Goal: Information Seeking & Learning: Learn about a topic

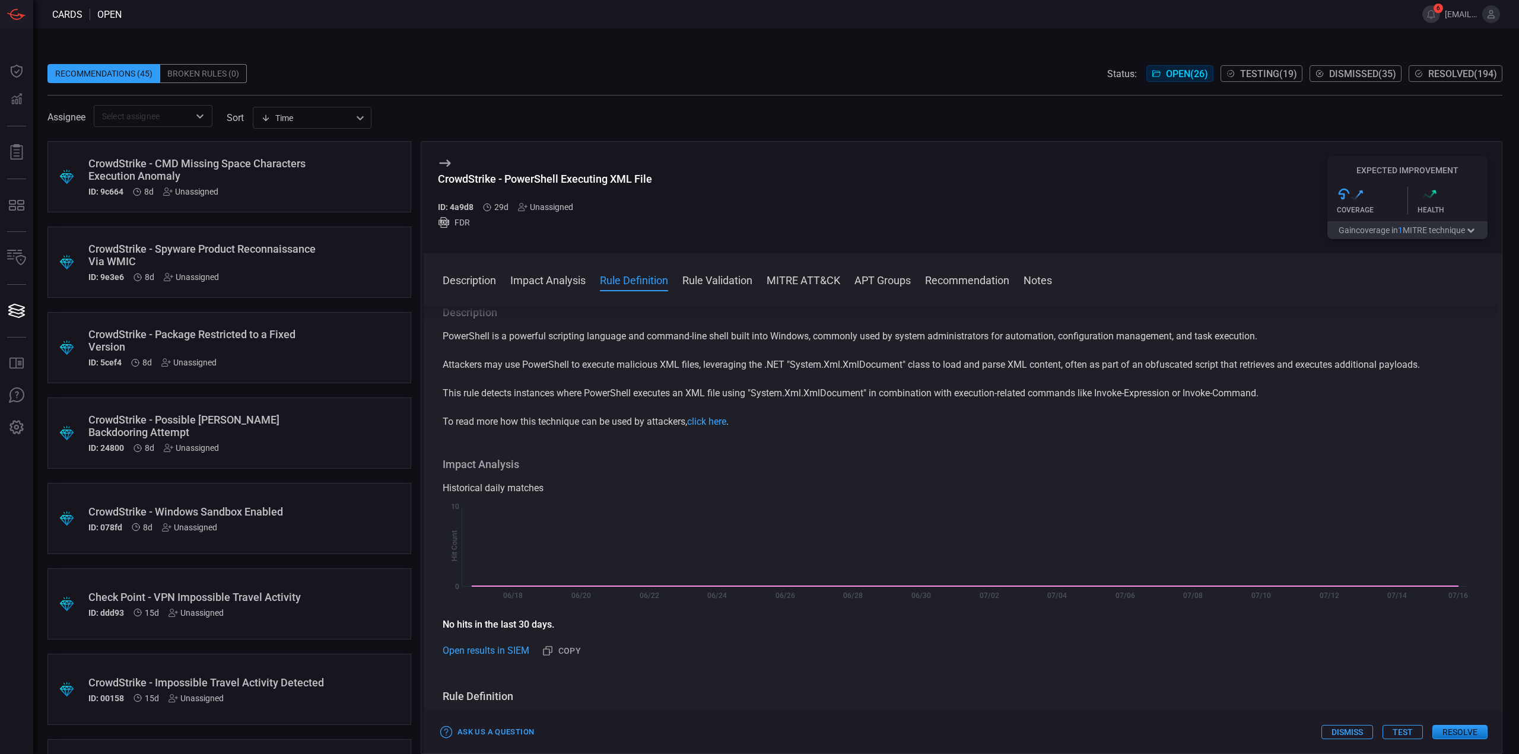
scroll to position [356, 0]
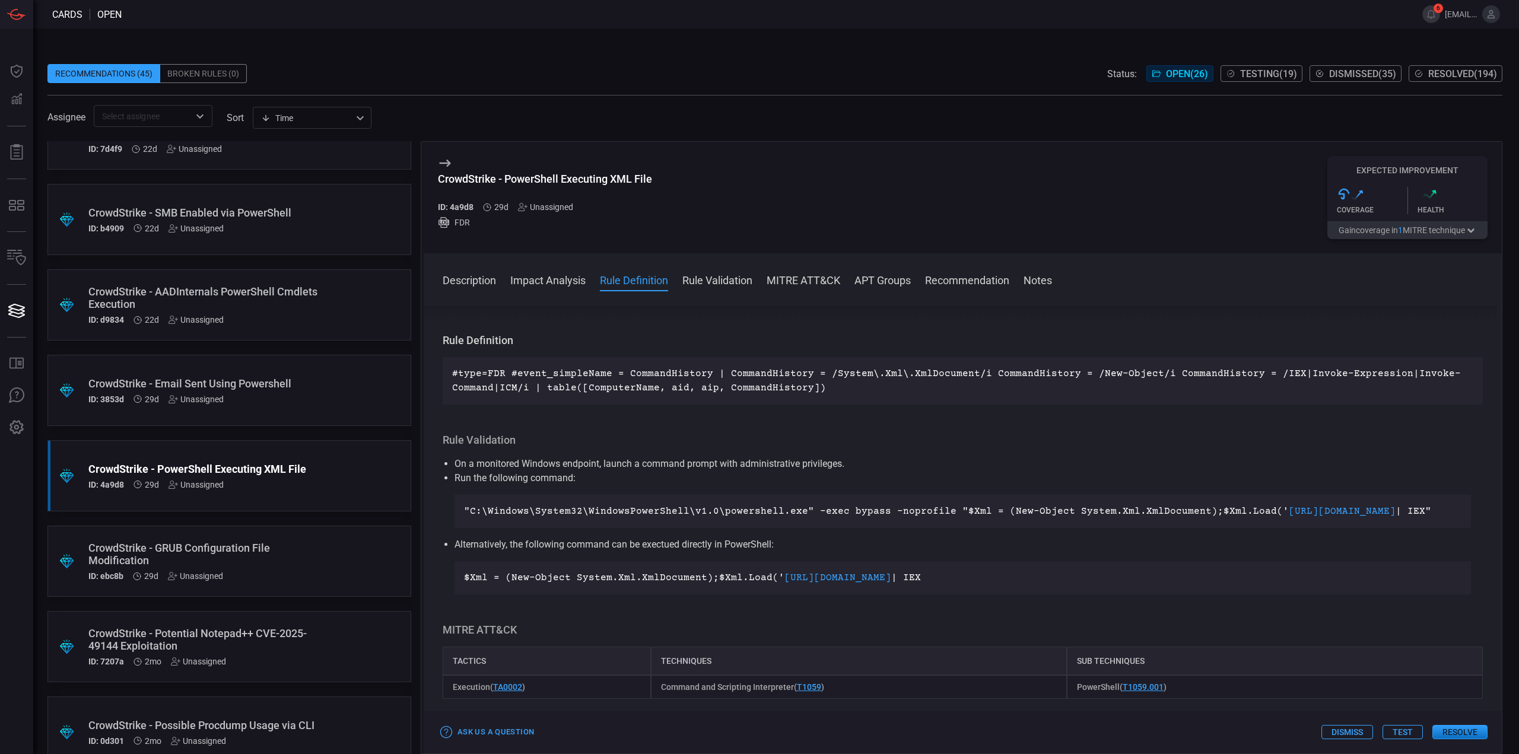
click at [293, 389] on div "CrowdStrike - Email Sent Using Powershell" at bounding box center [206, 383] width 237 height 12
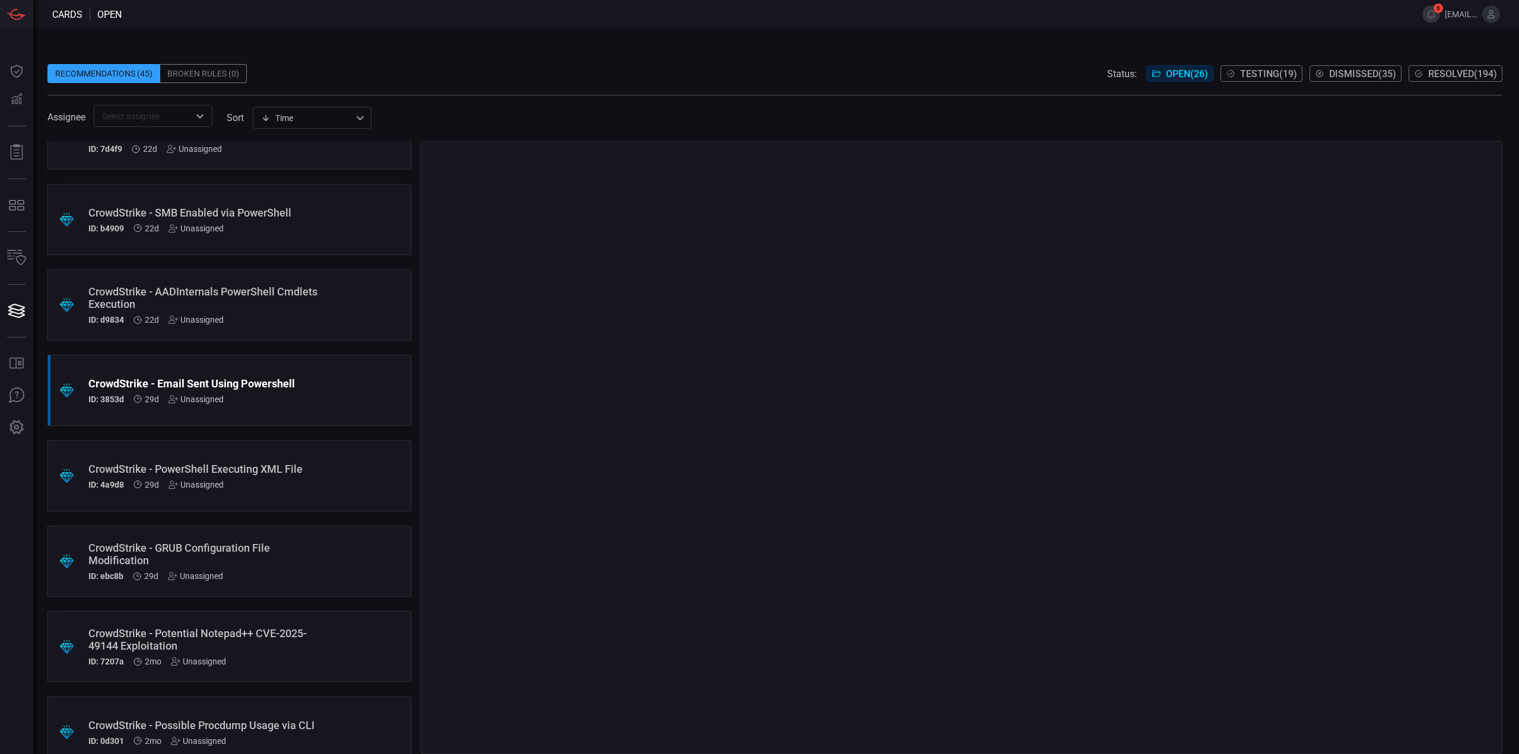
click at [286, 468] on div "CrowdStrike - PowerShell Executing XML File" at bounding box center [206, 469] width 237 height 12
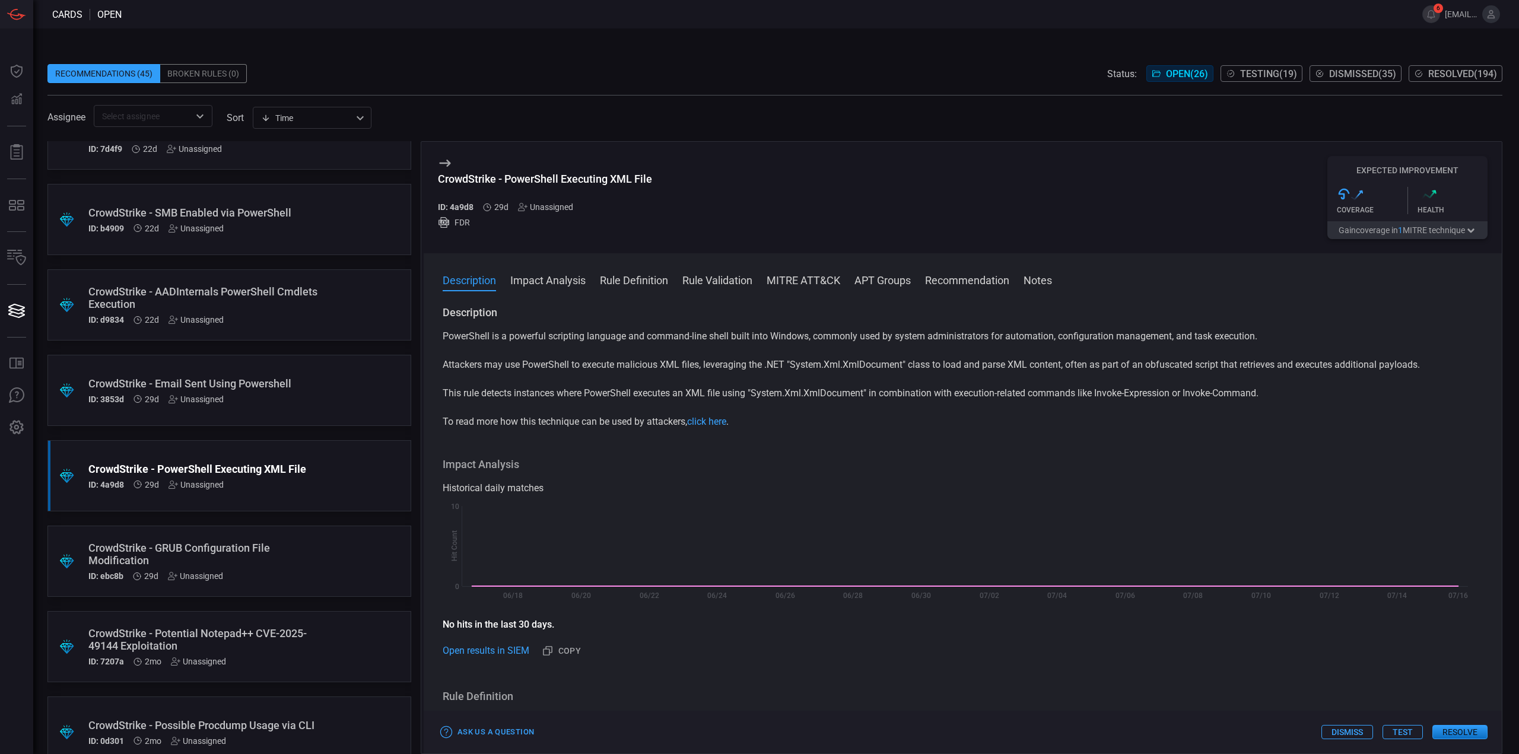
click at [329, 394] on div ".suggested_cards_icon{fill:url(#suggested_cards_icon);} CrowdStrike - Email Sen…" at bounding box center [229, 390] width 364 height 71
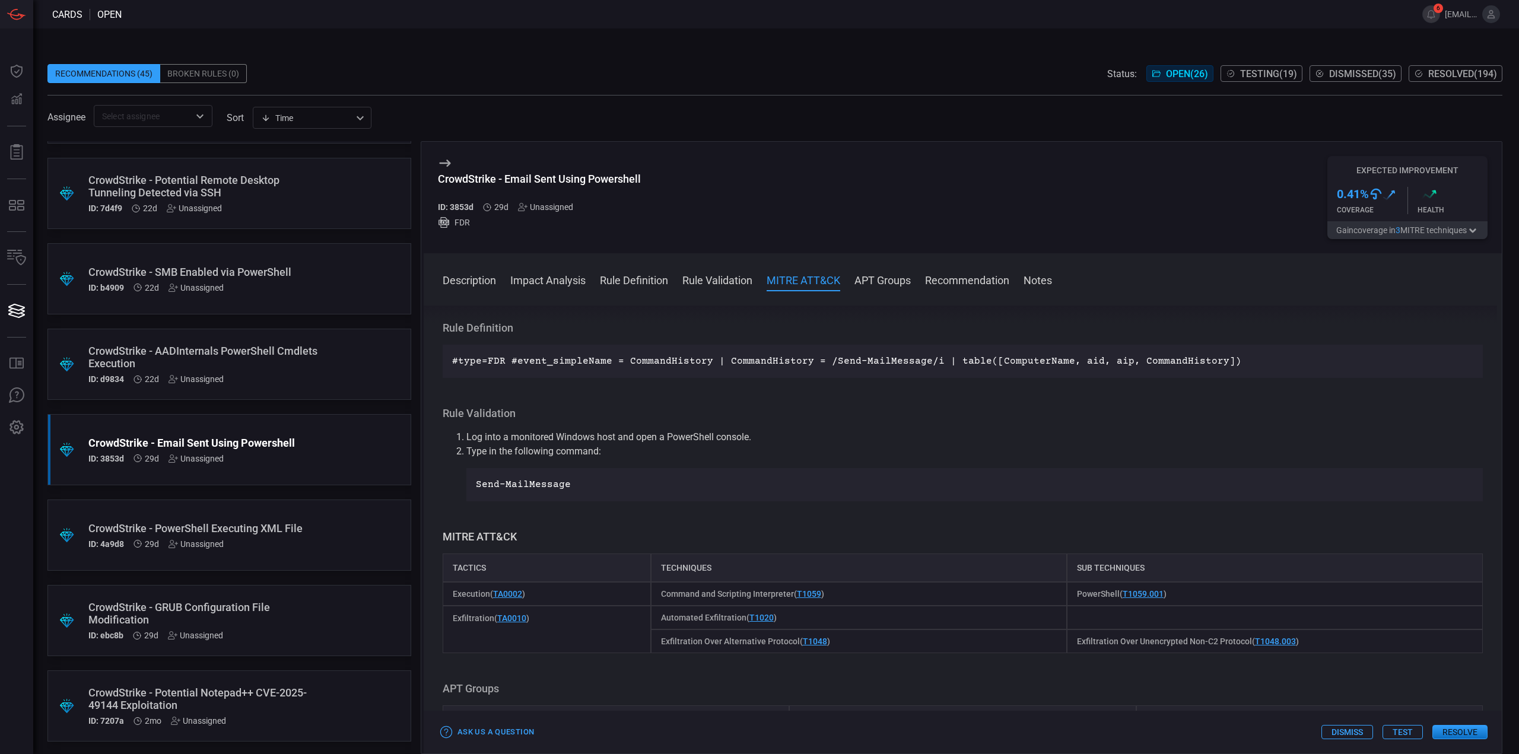
scroll to position [1305, 0]
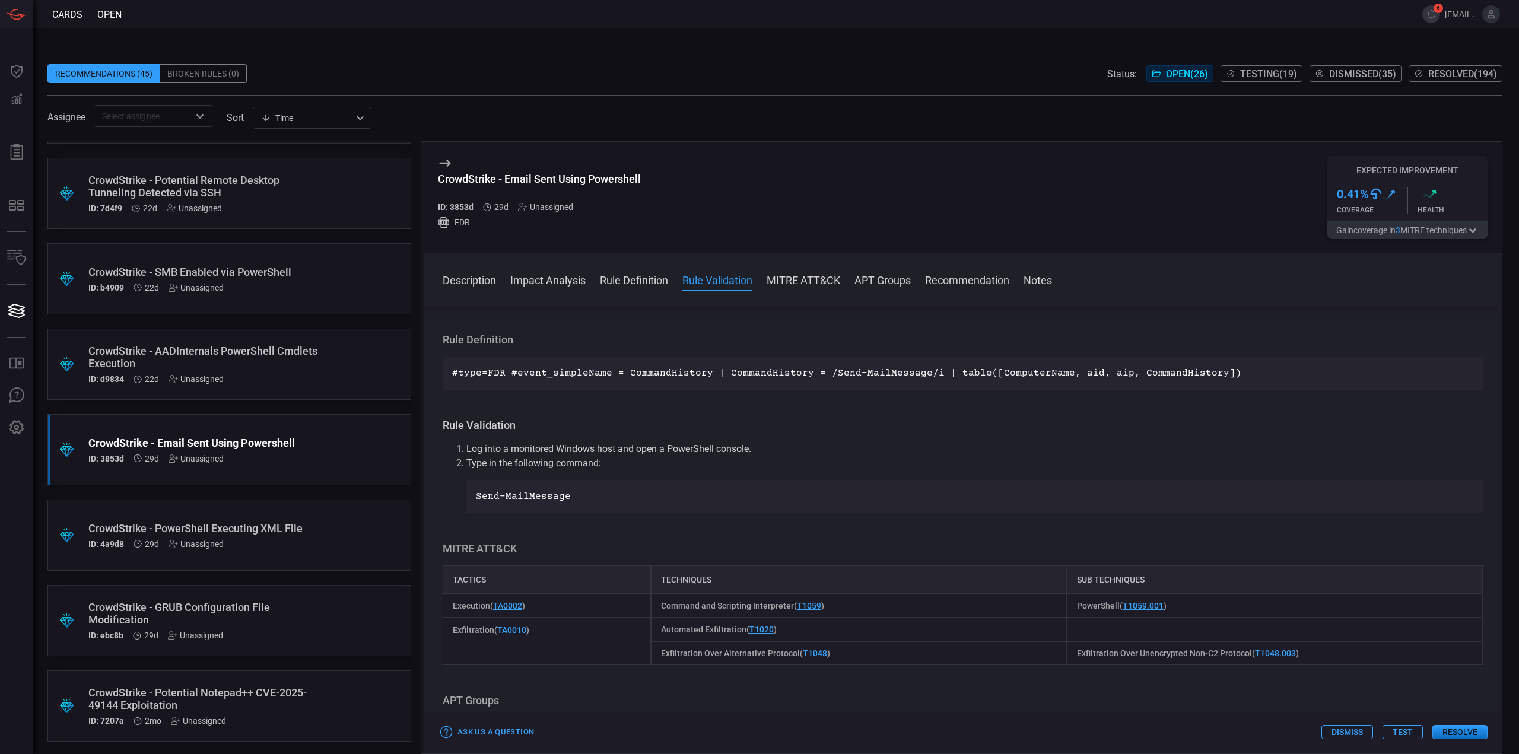
click at [332, 352] on div ".suggested_cards_icon{fill:url(#suggested_cards_icon);} CrowdStrike - AADIntern…" at bounding box center [229, 364] width 364 height 71
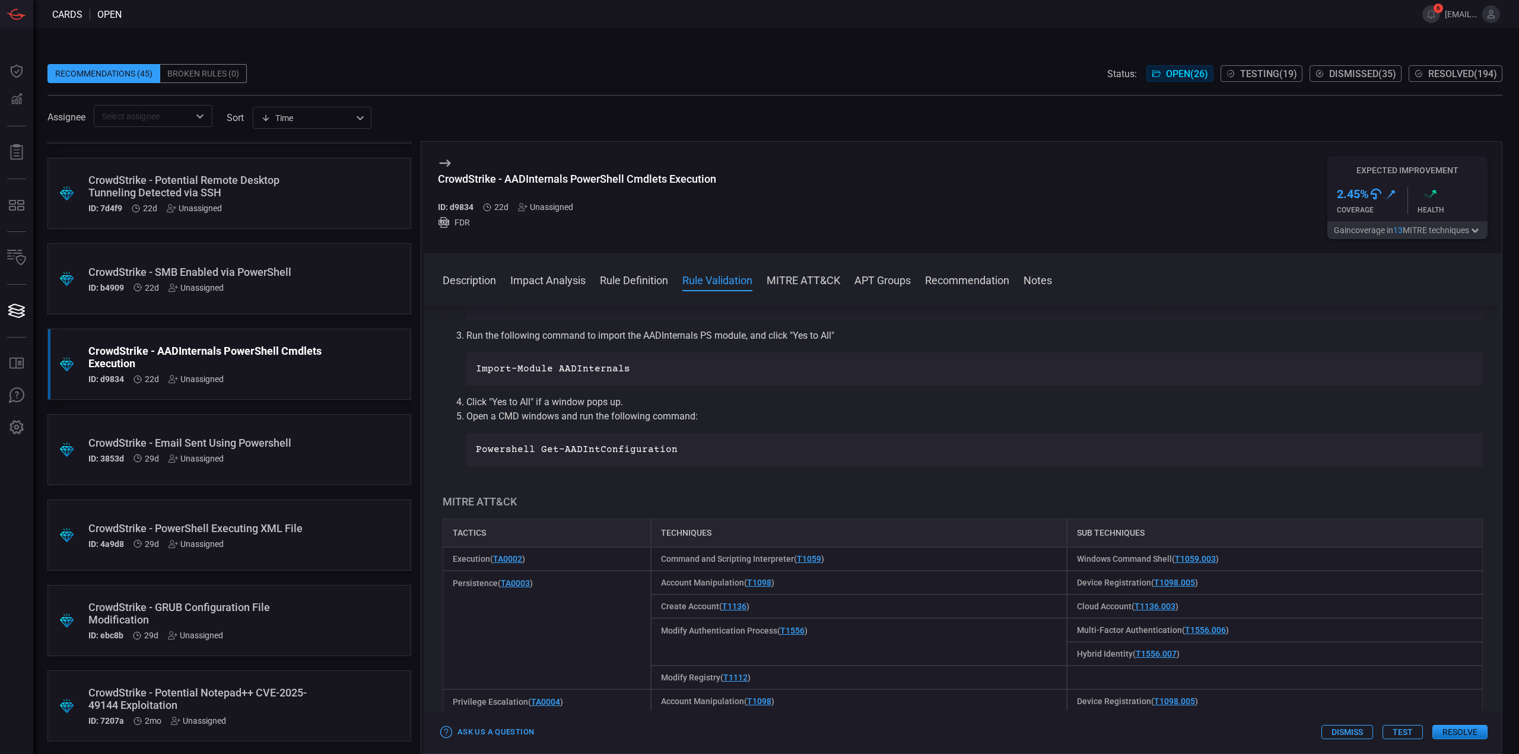
scroll to position [415, 0]
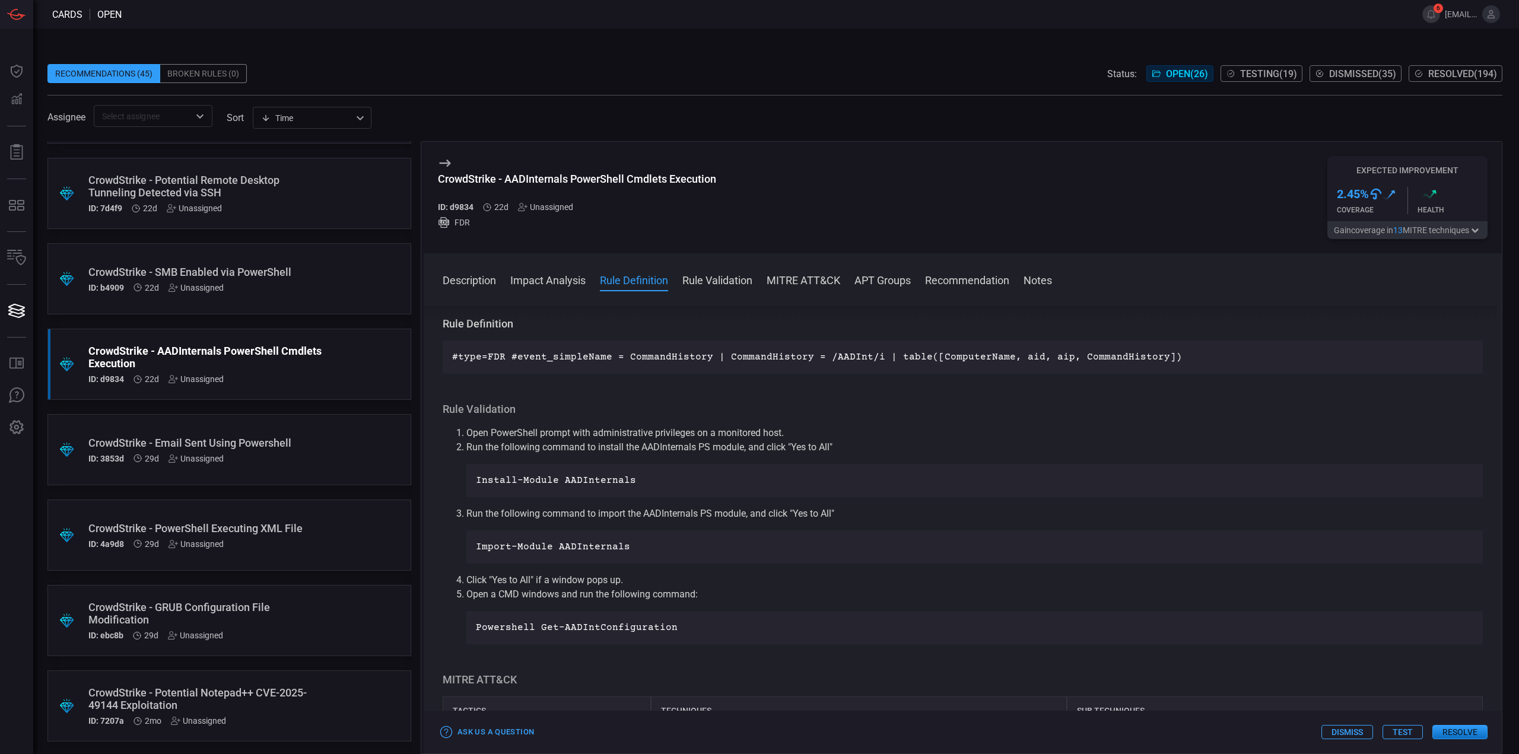
click at [259, 296] on div ".suggested_cards_icon{fill:url(#suggested_cards_icon);} CrowdStrike - SMB Enabl…" at bounding box center [229, 278] width 364 height 71
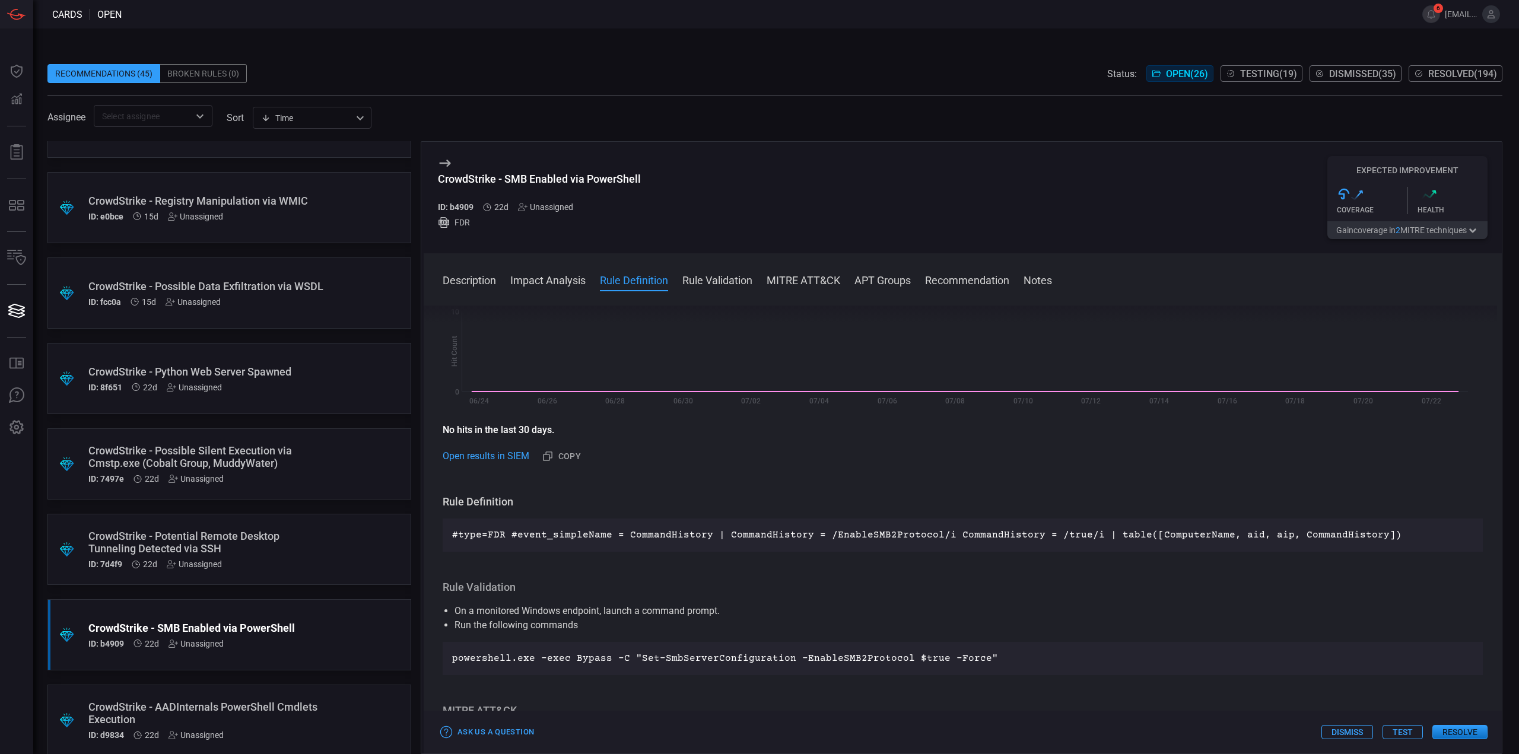
scroll to position [712, 0]
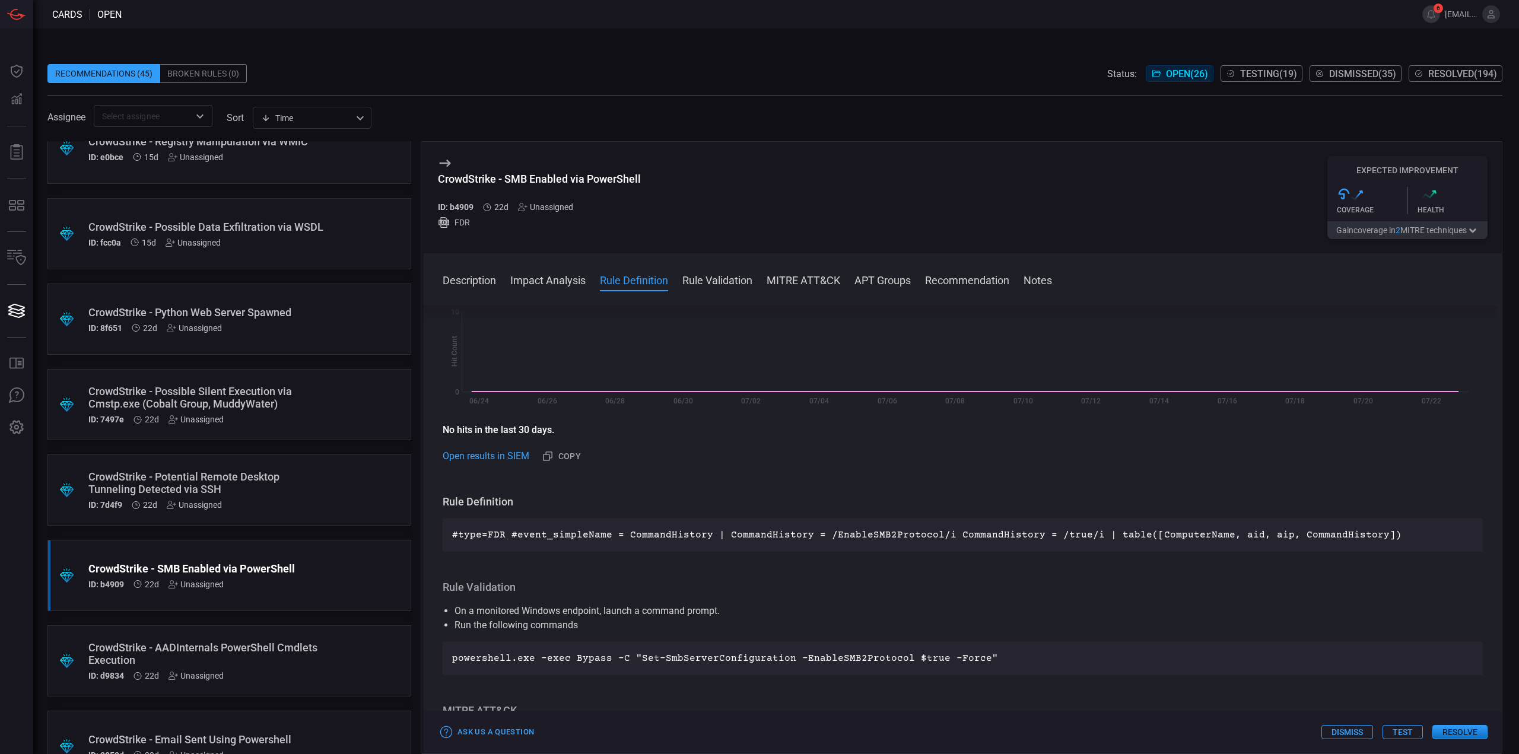
click at [276, 476] on div "CrowdStrike - Potential Remote Desktop Tunneling Detected via SSH" at bounding box center [206, 483] width 237 height 25
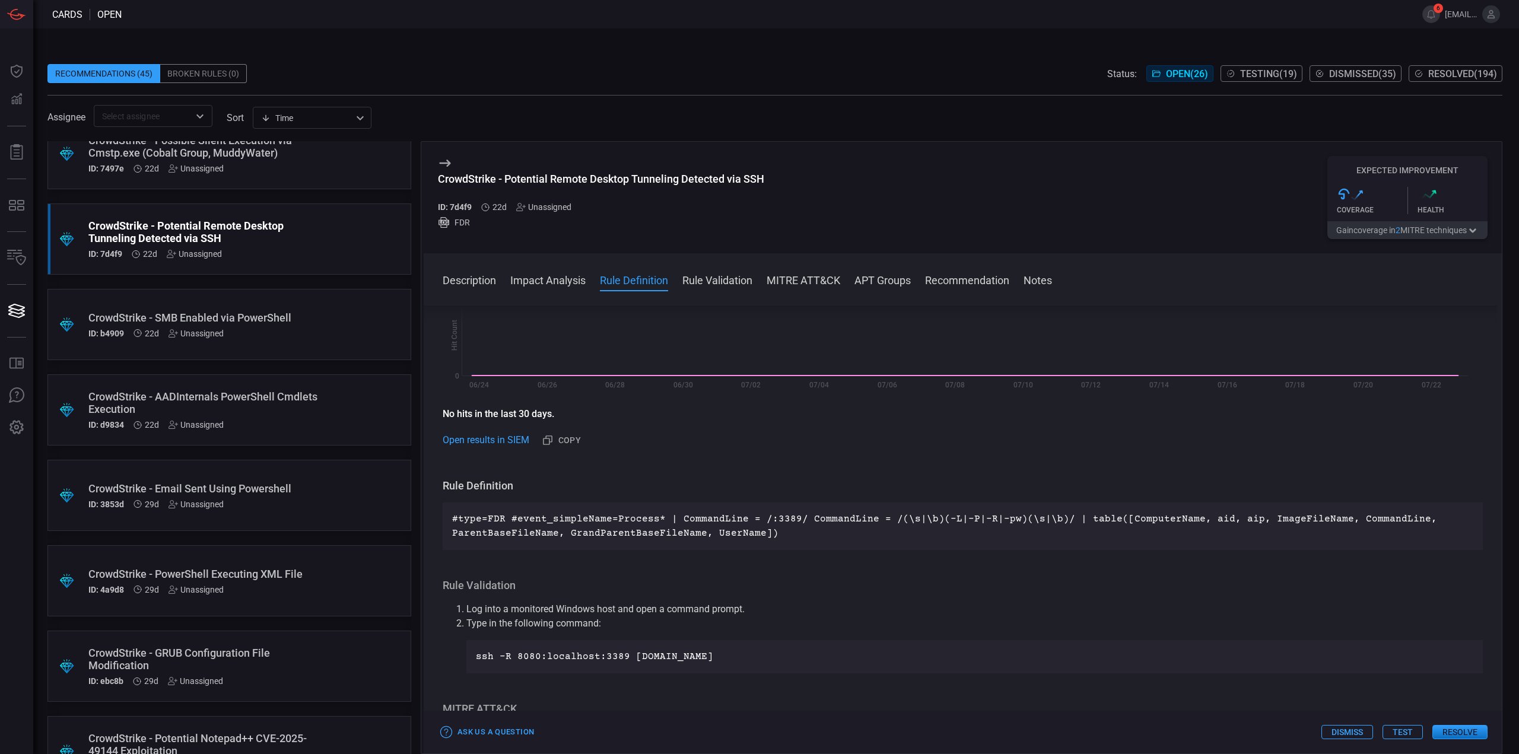
scroll to position [956, 0]
